Goal: Find contact information: Obtain details needed to contact an individual or organization

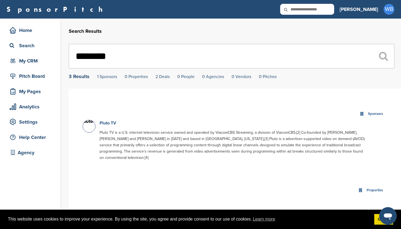
click at [108, 122] on link "Pluto TV" at bounding box center [108, 122] width 17 height 5
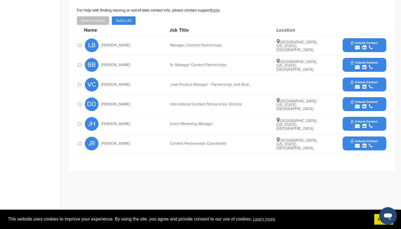
scroll to position [223, 0]
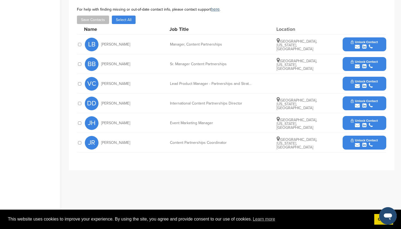
click at [361, 43] on span "Unlock Contact" at bounding box center [364, 42] width 27 height 4
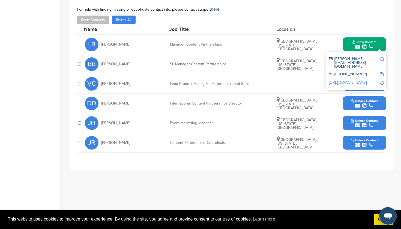
click at [364, 89] on button "Unlock Contact" at bounding box center [364, 84] width 40 height 16
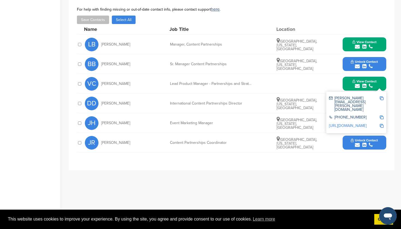
click at [362, 66] on icon "submit" at bounding box center [364, 66] width 4 height 5
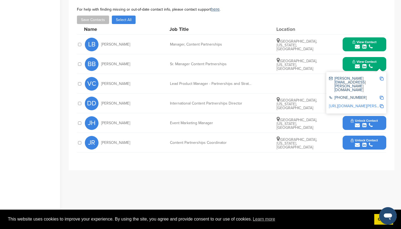
click at [363, 125] on icon "submit" at bounding box center [364, 125] width 4 height 5
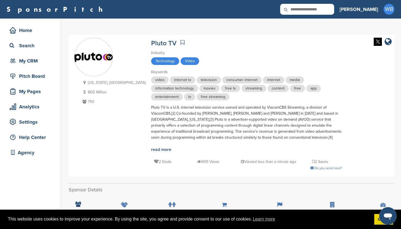
scroll to position [0, 0]
click at [334, 10] on input "text" at bounding box center [307, 9] width 54 height 11
type input "*******"
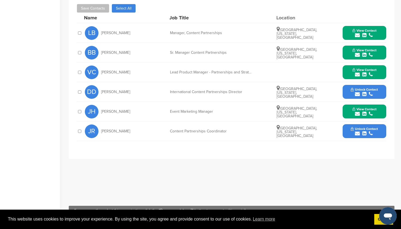
scroll to position [236, 0]
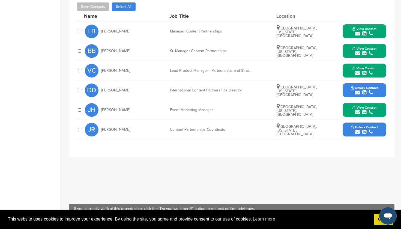
click at [367, 110] on div "submit" at bounding box center [364, 112] width 24 height 5
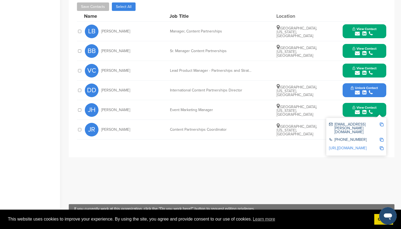
click at [381, 124] on img at bounding box center [382, 124] width 4 height 4
